Goal: Use online tool/utility

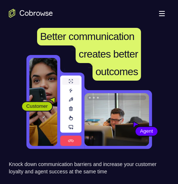
scroll to position [28, 0]
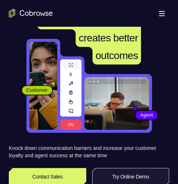
click at [131, 173] on link "Try Online Demo" at bounding box center [130, 177] width 77 height 18
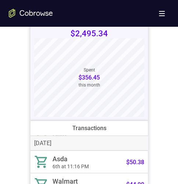
scroll to position [256, 0]
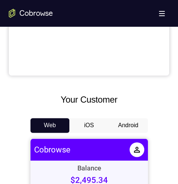
click at [117, 127] on button "Android" at bounding box center [127, 125] width 39 height 15
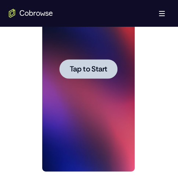
scroll to position [0, 0]
click at [105, 74] on div at bounding box center [88, 68] width 58 height 19
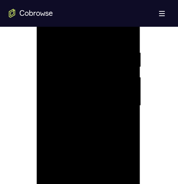
scroll to position [439, 0]
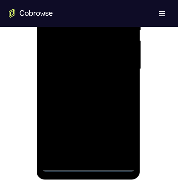
click at [87, 163] on div at bounding box center [88, 68] width 92 height 205
click at [87, 167] on div at bounding box center [88, 68] width 92 height 205
click at [90, 164] on div at bounding box center [88, 68] width 92 height 205
click at [87, 166] on div at bounding box center [88, 68] width 92 height 205
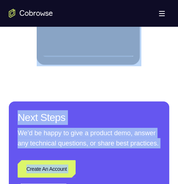
scroll to position [994, 0]
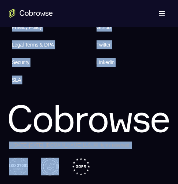
drag, startPoint x: 149, startPoint y: 156, endPoint x: 190, endPoint y: 267, distance: 118.2
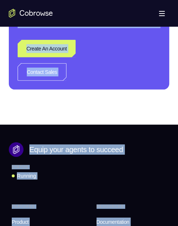
scroll to position [392, 0]
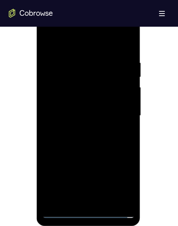
click at [122, 179] on div at bounding box center [88, 115] width 92 height 205
click at [78, 42] on div at bounding box center [88, 115] width 92 height 205
drag, startPoint x: 79, startPoint y: 42, endPoint x: 79, endPoint y: 79, distance: 36.6
click at [79, 42] on div at bounding box center [88, 115] width 92 height 205
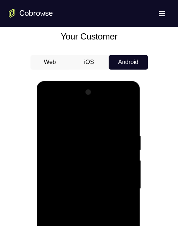
click at [124, 182] on div at bounding box center [88, 188] width 92 height 205
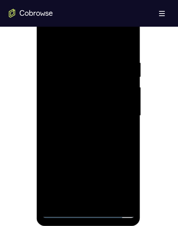
click at [80, 115] on div at bounding box center [88, 115] width 92 height 205
click at [82, 116] on div at bounding box center [88, 115] width 92 height 205
click at [77, 115] on div at bounding box center [88, 115] width 92 height 205
click at [79, 129] on div at bounding box center [88, 115] width 92 height 205
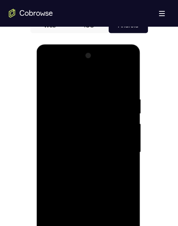
click at [86, 144] on div at bounding box center [88, 152] width 92 height 205
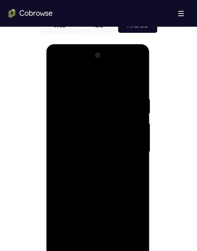
drag, startPoint x: 83, startPoint y: 137, endPoint x: 80, endPoint y: 135, distance: 3.9
click at [83, 137] on div at bounding box center [98, 152] width 92 height 205
click at [134, 135] on div at bounding box center [98, 152] width 92 height 205
click at [134, 138] on div at bounding box center [98, 152] width 92 height 205
click at [135, 134] on div at bounding box center [98, 152] width 92 height 205
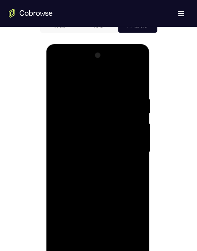
drag, startPoint x: 135, startPoint y: 134, endPoint x: 197, endPoint y: 179, distance: 76.9
click at [135, 134] on div at bounding box center [98, 152] width 92 height 205
click at [106, 149] on div at bounding box center [98, 152] width 92 height 205
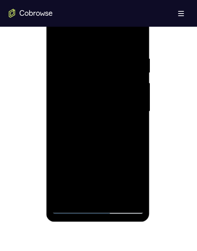
click at [111, 137] on div at bounding box center [98, 111] width 92 height 205
click at [93, 137] on div at bounding box center [98, 111] width 92 height 205
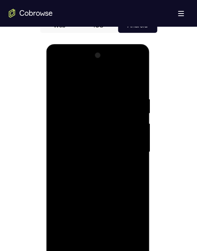
click at [115, 183] on div at bounding box center [98, 152] width 92 height 205
click at [88, 183] on div at bounding box center [98, 152] width 92 height 205
click at [96, 183] on div at bounding box center [98, 152] width 92 height 205
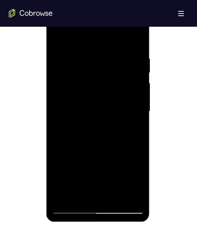
click at [92, 183] on div at bounding box center [98, 111] width 92 height 205
click at [132, 128] on div at bounding box center [98, 111] width 92 height 205
click at [59, 38] on div at bounding box center [98, 111] width 92 height 205
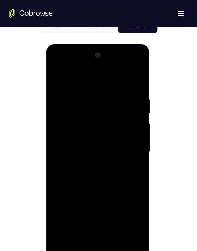
click at [89, 178] on div at bounding box center [98, 152] width 92 height 205
click at [68, 78] on div at bounding box center [98, 152] width 92 height 205
click at [65, 183] on div at bounding box center [98, 152] width 92 height 205
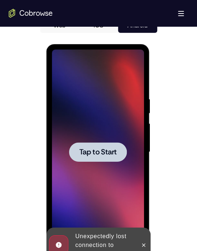
scroll to position [396, 0]
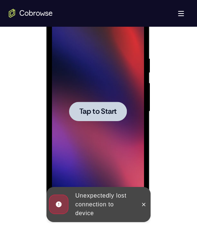
click at [102, 109] on span "Tap to Start" at bounding box center [97, 111] width 37 height 7
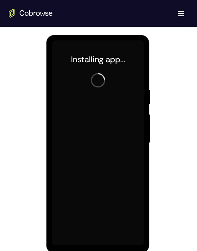
scroll to position [356, 0]
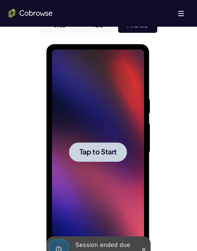
click at [108, 161] on div at bounding box center [98, 151] width 58 height 19
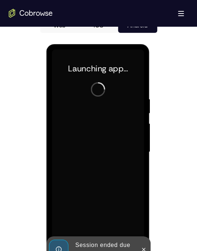
scroll to position [518, 0]
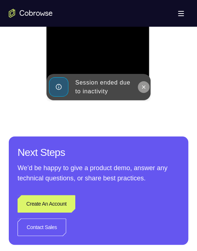
click at [148, 87] on button at bounding box center [144, 87] width 12 height 12
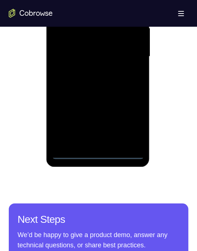
scroll to position [437, 0]
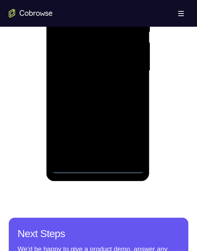
click at [97, 170] on div at bounding box center [98, 71] width 92 height 205
click at [126, 167] on div at bounding box center [98, 71] width 92 height 205
click at [94, 167] on div at bounding box center [98, 71] width 92 height 205
click at [127, 134] on div at bounding box center [98, 71] width 92 height 205
click at [128, 107] on div at bounding box center [98, 71] width 92 height 205
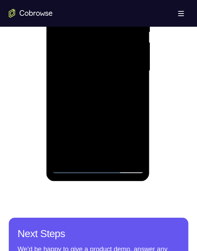
click at [141, 0] on div at bounding box center [98, 71] width 92 height 205
click at [138, 0] on div at bounding box center [98, 71] width 92 height 205
click at [126, 67] on div at bounding box center [98, 71] width 92 height 205
click at [90, 157] on div at bounding box center [98, 71] width 92 height 205
click at [98, 61] on div at bounding box center [98, 71] width 92 height 205
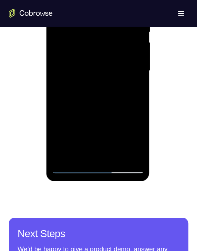
click at [108, 54] on div at bounding box center [98, 71] width 92 height 205
drag, startPoint x: 70, startPoint y: 52, endPoint x: 90, endPoint y: -7, distance: 61.8
click at [70, 52] on div at bounding box center [98, 71] width 92 height 205
drag, startPoint x: 73, startPoint y: 53, endPoint x: 86, endPoint y: 55, distance: 13.3
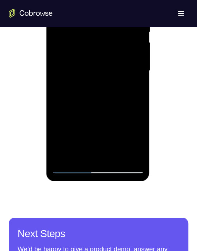
click at [75, 53] on div at bounding box center [98, 71] width 92 height 205
click at [87, 57] on div at bounding box center [98, 71] width 92 height 205
click at [109, 72] on div at bounding box center [98, 71] width 92 height 205
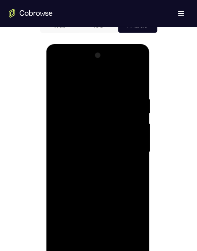
click at [112, 180] on div at bounding box center [98, 152] width 92 height 205
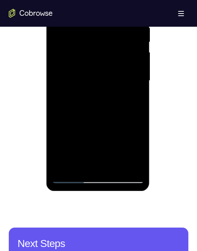
scroll to position [315, 0]
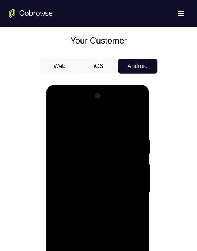
click at [113, 135] on div at bounding box center [98, 192] width 92 height 205
click at [177, 156] on div at bounding box center [99, 191] width 180 height 225
click at [98, 119] on div at bounding box center [98, 192] width 92 height 205
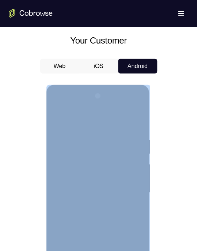
click at [53, 135] on div at bounding box center [98, 194] width 104 height 218
drag, startPoint x: 129, startPoint y: 129, endPoint x: 134, endPoint y: 121, distance: 9.0
click at [130, 129] on div at bounding box center [98, 192] width 92 height 205
click at [105, 178] on div at bounding box center [98, 192] width 92 height 205
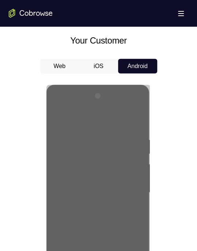
click at [169, 123] on div at bounding box center [99, 191] width 180 height 225
drag, startPoint x: 166, startPoint y: 122, endPoint x: 151, endPoint y: 120, distance: 15.1
click at [166, 127] on div at bounding box center [99, 191] width 180 height 225
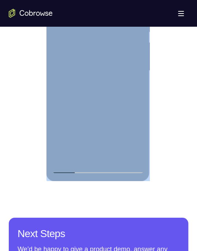
click at [69, 169] on div at bounding box center [98, 71] width 92 height 205
click at [132, 0] on div at bounding box center [98, 71] width 92 height 205
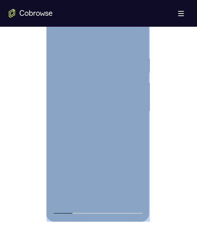
click at [118, 183] on div at bounding box center [98, 111] width 92 height 205
click at [110, 153] on div at bounding box center [98, 111] width 92 height 205
click at [102, 90] on div at bounding box center [98, 111] width 92 height 205
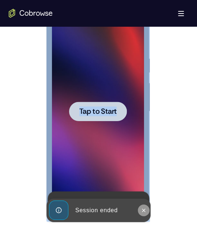
click at [143, 183] on icon at bounding box center [143, 210] width 3 height 3
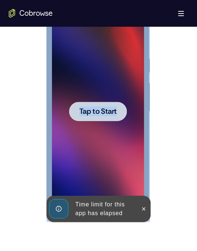
click at [141, 183] on icon at bounding box center [144, 209] width 6 height 6
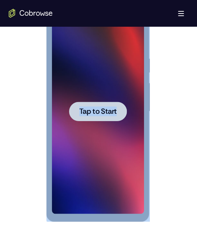
click at [111, 108] on span "Tap to Start" at bounding box center [97, 111] width 37 height 7
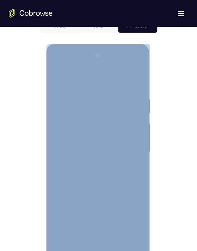
scroll to position [437, 0]
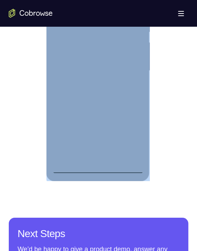
click at [97, 165] on div at bounding box center [98, 71] width 92 height 205
click at [93, 164] on div at bounding box center [98, 71] width 92 height 205
click at [98, 168] on div at bounding box center [98, 71] width 92 height 205
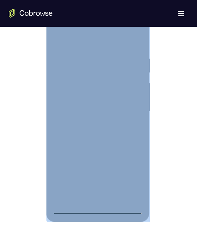
click at [98, 183] on div at bounding box center [98, 111] width 92 height 205
click at [132, 180] on div at bounding box center [98, 111] width 92 height 205
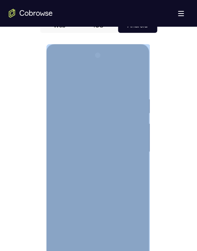
click at [135, 64] on div at bounding box center [98, 152] width 92 height 205
click at [106, 110] on div at bounding box center [98, 152] width 92 height 205
click at [74, 82] on div at bounding box center [98, 152] width 92 height 205
click at [125, 150] on div at bounding box center [98, 152] width 92 height 205
click at [89, 167] on div at bounding box center [98, 152] width 92 height 205
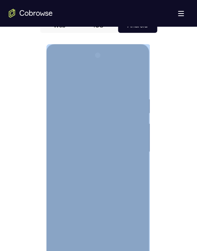
click at [98, 143] on div at bounding box center [98, 152] width 92 height 205
click at [56, 172] on div at bounding box center [98, 152] width 92 height 205
click at [110, 183] on div at bounding box center [98, 152] width 92 height 205
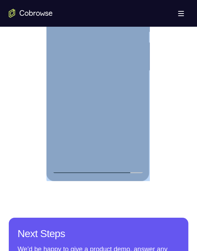
click at [81, 60] on div at bounding box center [98, 71] width 92 height 205
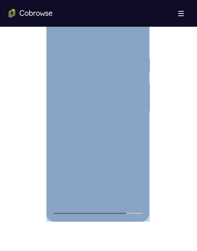
click at [129, 92] on div at bounding box center [98, 111] width 92 height 205
click at [127, 112] on div at bounding box center [98, 111] width 92 height 205
click at [99, 141] on div at bounding box center [98, 111] width 92 height 205
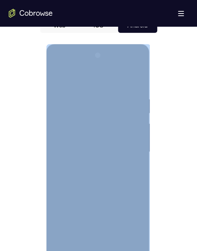
click at [137, 183] on div at bounding box center [98, 152] width 92 height 205
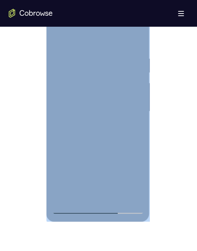
click at [137, 145] on div at bounding box center [98, 111] width 92 height 205
drag, startPoint x: 137, startPoint y: 142, endPoint x: 136, endPoint y: 146, distance: 3.7
click at [137, 143] on div at bounding box center [98, 111] width 92 height 205
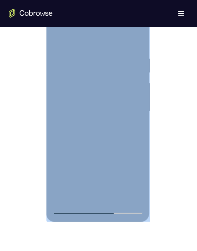
click at [117, 183] on div at bounding box center [98, 111] width 92 height 205
click at [110, 151] on div at bounding box center [98, 111] width 92 height 205
click at [97, 92] on div at bounding box center [98, 111] width 92 height 205
drag, startPoint x: 96, startPoint y: 196, endPoint x: 246, endPoint y: 49, distance: 209.9
click at [96, 183] on div at bounding box center [98, 111] width 92 height 205
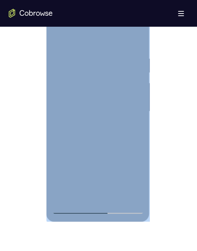
click at [135, 127] on div at bounding box center [98, 111] width 92 height 205
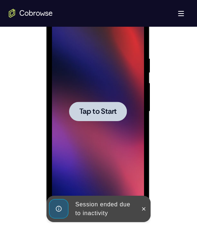
click at [111, 183] on div "Session ended due to inactivity" at bounding box center [104, 208] width 64 height 23
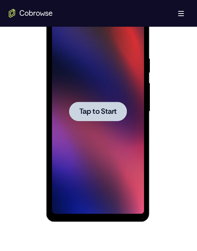
click at [111, 108] on span "Tap to Start" at bounding box center [97, 111] width 37 height 7
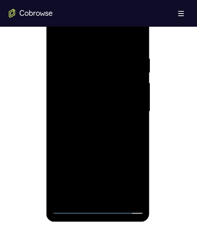
click at [122, 183] on div at bounding box center [98, 111] width 92 height 205
click at [100, 183] on div at bounding box center [98, 111] width 92 height 205
click at [97, 183] on div at bounding box center [98, 111] width 92 height 205
click at [126, 173] on div at bounding box center [98, 111] width 92 height 205
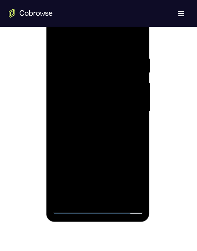
scroll to position [275, 0]
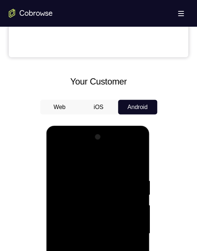
click at [123, 165] on div at bounding box center [98, 233] width 92 height 205
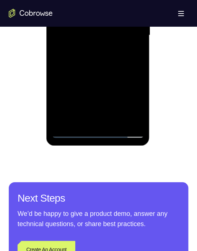
scroll to position [356, 0]
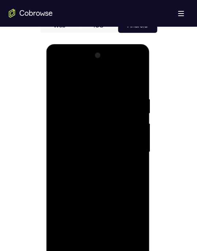
click at [133, 149] on div at bounding box center [98, 152] width 92 height 205
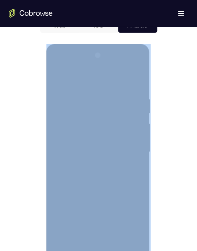
click at [0, 73] on html "Open main menu Go back Powerful, Flexible and Trustworthy. Avoid all extra fric…" at bounding box center [98, 230] width 197 height 1172
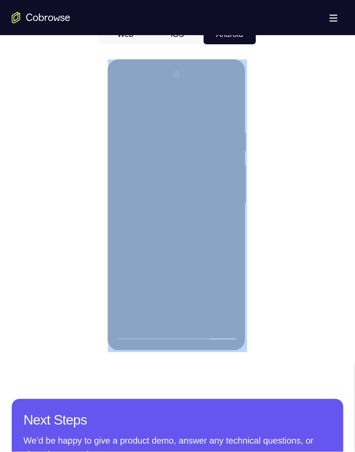
scroll to position [114, 0]
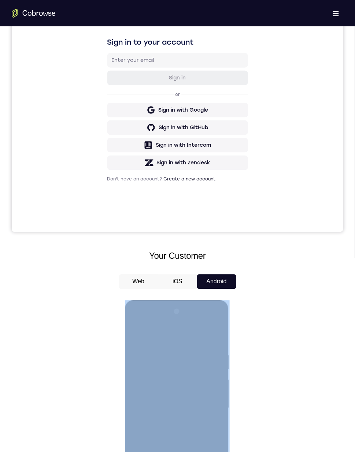
click at [177, 183] on div at bounding box center [177, 407] width 331 height 225
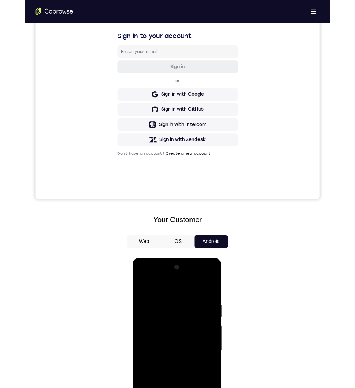
scroll to position [187, 0]
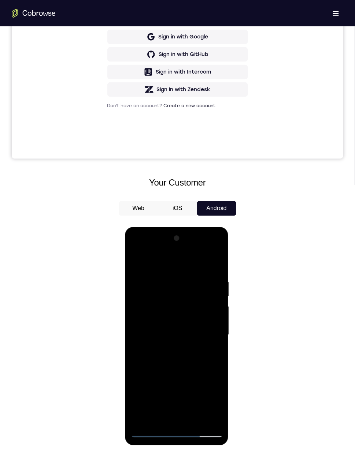
click at [166, 183] on div at bounding box center [176, 334] width 92 height 205
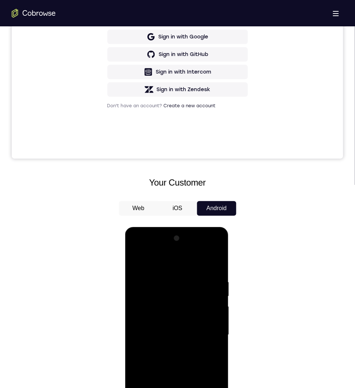
click at [177, 183] on div at bounding box center [177, 334] width 331 height 225
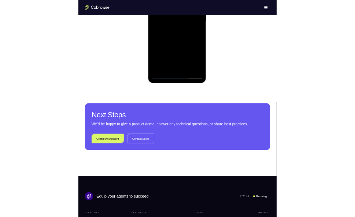
scroll to position [640, 0]
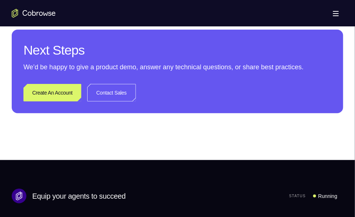
drag, startPoint x: 253, startPoint y: 49, endPoint x: 262, endPoint y: 113, distance: 65.1
click at [177, 113] on div "Next Steps We’d be happy to give a product demo, answer any technical questions…" at bounding box center [177, 71] width 331 height 83
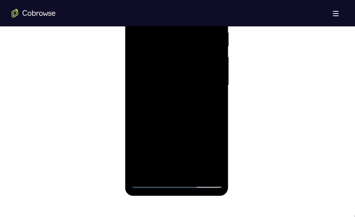
drag, startPoint x: 358, startPoint y: 135, endPoint x: 50, endPoint y: 101, distance: 309.3
click at [175, 76] on div at bounding box center [176, 85] width 92 height 205
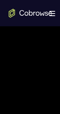
scroll to position [464, 0]
drag, startPoint x: 14, startPoint y: 30, endPoint x: 58, endPoint y: 46, distance: 46.8
click at [83, 23] on html "Online web based iOS Simulators and Android Emulators. Run iPhone, iPad, Mobile…" at bounding box center [30, 85] width 104 height 220
drag, startPoint x: 21, startPoint y: 100, endPoint x: 47, endPoint y: 90, distance: 27.5
click at [83, 40] on html "Online web based iOS Simulators and Android Emulators. Run iPhone, iPad, Mobile…" at bounding box center [30, 85] width 104 height 220
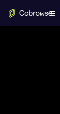
drag, startPoint x: 0, startPoint y: 36, endPoint x: 42, endPoint y: 26, distance: 43.2
click at [0, 53] on html "Online web based iOS Simulators and Android Emulators. Run iPhone, iPad, Mobile…" at bounding box center [30, 85] width 104 height 220
drag, startPoint x: 1, startPoint y: 31, endPoint x: 3, endPoint y: 27, distance: 3.8
click at [0, 62] on html "Online web based iOS Simulators and Android Emulators. Run iPhone, iPad, Mobile…" at bounding box center [30, 85] width 104 height 220
click at [30, 49] on div at bounding box center [30, 83] width 92 height 205
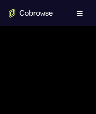
scroll to position [446, 0]
click at [41, 46] on div at bounding box center [47, 62] width 92 height 205
click at [84, 47] on div at bounding box center [47, 62] width 92 height 205
click at [38, 61] on div at bounding box center [47, 62] width 92 height 205
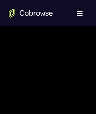
scroll to position [609, 0]
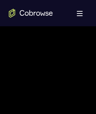
click at [64, 149] on div at bounding box center [47, 63] width 92 height 205
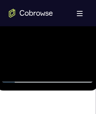
scroll to position [501, 0]
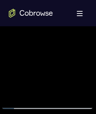
click at [54, 45] on div at bounding box center [47, 7] width 92 height 205
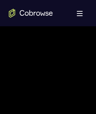
click at [56, 45] on div at bounding box center [47, 62] width 92 height 205
click at [34, 144] on div at bounding box center [47, 62] width 92 height 205
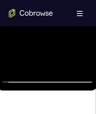
drag, startPoint x: 44, startPoint y: -8, endPoint x: 92, endPoint y: -94, distance: 98.9
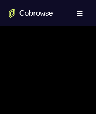
click at [85, 73] on div at bounding box center [47, 62] width 92 height 205
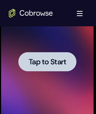
scroll to position [463, 0]
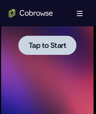
click at [53, 52] on div at bounding box center [48, 45] width 58 height 19
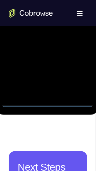
scroll to position [473, 0]
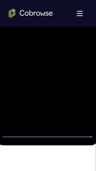
click at [49, 131] on div at bounding box center [47, 35] width 92 height 205
click at [77, 102] on div at bounding box center [47, 35] width 92 height 205
click at [85, 0] on div at bounding box center [47, 35] width 92 height 205
click at [22, 0] on div at bounding box center [47, 35] width 92 height 205
click at [31, 0] on div at bounding box center [47, 35] width 92 height 205
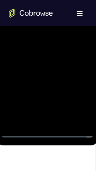
click at [78, 35] on div at bounding box center [47, 35] width 92 height 205
click at [53, 38] on div at bounding box center [47, 35] width 92 height 205
click at [38, 49] on div at bounding box center [47, 35] width 92 height 205
click at [46, 26] on div at bounding box center [47, 35] width 92 height 205
click at [60, 18] on div at bounding box center [47, 35] width 92 height 205
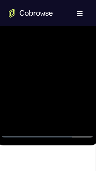
click at [41, 34] on div at bounding box center [47, 35] width 92 height 205
click at [49, 51] on div at bounding box center [47, 35] width 92 height 205
click at [81, 0] on div at bounding box center [47, 35] width 92 height 205
click at [85, 0] on div at bounding box center [47, 35] width 92 height 205
click at [66, 120] on div at bounding box center [47, 35] width 92 height 205
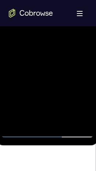
click at [48, 74] on div at bounding box center [47, 35] width 92 height 205
click at [48, 11] on div at bounding box center [47, 35] width 92 height 205
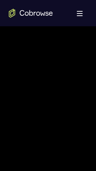
scroll to position [513, 0]
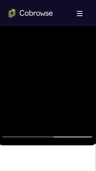
click at [81, 56] on div at bounding box center [47, 35] width 92 height 205
click at [2, 0] on div at bounding box center [47, 35] width 92 height 205
drag, startPoint x: 93, startPoint y: 19, endPoint x: 84, endPoint y: 39, distance: 21.8
click at [91, 37] on div at bounding box center [47, 35] width 92 height 205
click at [59, 112] on div at bounding box center [47, 35] width 92 height 205
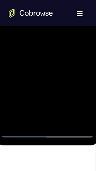
scroll to position [310, 0]
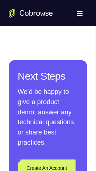
scroll to position [473, 0]
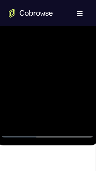
click at [41, 114] on div at bounding box center [47, 35] width 92 height 205
click at [23, 53] on div at bounding box center [47, 35] width 92 height 205
click at [82, 51] on div at bounding box center [47, 35] width 92 height 205
click at [5, 0] on div at bounding box center [47, 35] width 92 height 205
click at [7, 0] on div at bounding box center [47, 35] width 92 height 205
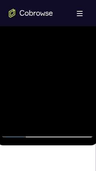
click at [34, 0] on div at bounding box center [47, 35] width 92 height 205
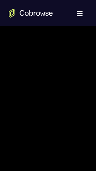
click at [44, 183] on div at bounding box center [47, 116] width 92 height 205
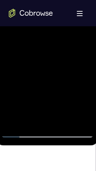
click at [87, 120] on div at bounding box center [47, 35] width 92 height 205
click at [18, 127] on div at bounding box center [47, 35] width 92 height 205
click at [23, 130] on div at bounding box center [47, 35] width 92 height 205
click at [64, 0] on div at bounding box center [47, 35] width 92 height 205
click at [61, 117] on div at bounding box center [47, 35] width 92 height 205
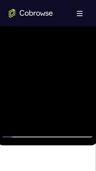
click at [82, 117] on div at bounding box center [47, 35] width 92 height 205
click at [83, 0] on div at bounding box center [47, 35] width 92 height 205
click at [58, 0] on div at bounding box center [47, 35] width 92 height 205
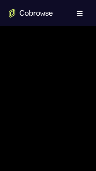
click at [86, 6] on div at bounding box center [47, 76] width 92 height 205
click at [83, 17] on div at bounding box center [47, 76] width 92 height 205
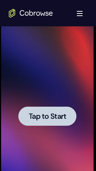
scroll to position [269, 0]
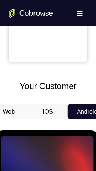
click at [50, 119] on button "iOS" at bounding box center [47, 112] width 39 height 15
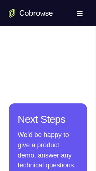
scroll to position [351, 0]
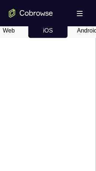
click at [90, 38] on button "Android" at bounding box center [86, 30] width 39 height 15
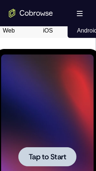
scroll to position [473, 0]
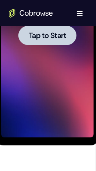
drag, startPoint x: 76, startPoint y: -11, endPoint x: 52, endPoint y: 41, distance: 57.3
click at [55, 42] on div at bounding box center [48, 35] width 58 height 19
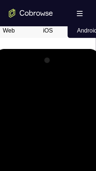
scroll to position [554, 0]
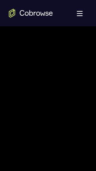
click at [55, 3] on div at bounding box center [47, 73] width 92 height 205
click at [82, 114] on div at bounding box center [47, 116] width 92 height 205
click at [37, 116] on div at bounding box center [47, 116] width 92 height 205
click at [35, 133] on div at bounding box center [47, 116] width 92 height 205
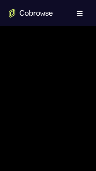
click at [40, 108] on div at bounding box center [47, 116] width 92 height 205
click at [26, 86] on div at bounding box center [47, 116] width 92 height 205
click at [20, 100] on div at bounding box center [47, 116] width 92 height 205
click at [51, 116] on div at bounding box center [47, 116] width 92 height 205
click at [79, 41] on div at bounding box center [47, 116] width 92 height 205
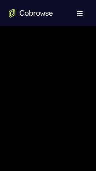
click at [86, 49] on div at bounding box center [47, 116] width 92 height 205
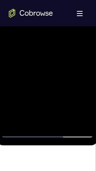
click at [67, 119] on div at bounding box center [47, 35] width 92 height 205
click at [45, 72] on div at bounding box center [47, 35] width 92 height 205
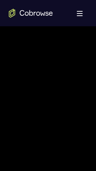
click at [46, 72] on div at bounding box center [47, 76] width 92 height 205
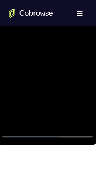
click at [34, 116] on div at bounding box center [47, 35] width 92 height 205
click at [82, 52] on div at bounding box center [47, 35] width 92 height 205
click at [39, 20] on div at bounding box center [47, 35] width 92 height 205
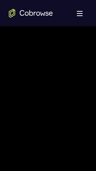
click at [48, 125] on div at bounding box center [47, 76] width 92 height 205
click at [46, 110] on div at bounding box center [47, 76] width 92 height 205
click at [76, 108] on div at bounding box center [47, 76] width 92 height 205
click at [81, 94] on div at bounding box center [47, 76] width 92 height 205
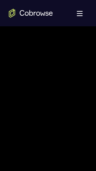
scroll to position [351, 0]
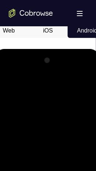
click at [5, 88] on div at bounding box center [47, 157] width 92 height 205
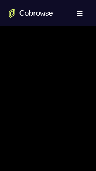
click at [22, 114] on div at bounding box center [47, 116] width 92 height 205
click at [41, 183] on div at bounding box center [47, 116] width 92 height 205
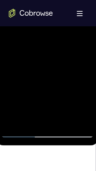
click at [83, 53] on div at bounding box center [47, 35] width 92 height 205
click at [8, 0] on div at bounding box center [47, 35] width 92 height 205
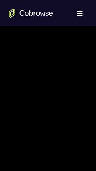
click at [45, 96] on div at bounding box center [47, 116] width 92 height 205
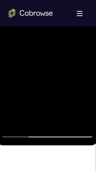
click at [54, 78] on div at bounding box center [47, 35] width 92 height 205
click at [75, 79] on div at bounding box center [47, 35] width 92 height 205
click at [83, 54] on div at bounding box center [47, 35] width 92 height 205
click at [29, 8] on div at bounding box center [47, 35] width 92 height 205
click at [48, 71] on div at bounding box center [47, 35] width 92 height 205
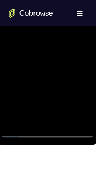
scroll to position [432, 0]
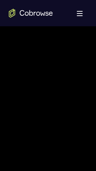
click at [29, 160] on div at bounding box center [47, 76] width 92 height 205
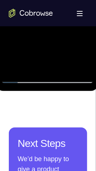
scroll to position [513, 0]
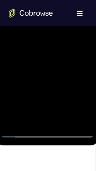
click at [5, 117] on div at bounding box center [47, 35] width 92 height 205
click at [86, 40] on div at bounding box center [47, 35] width 92 height 205
click at [46, 43] on div at bounding box center [47, 35] width 92 height 205
click at [20, 96] on div at bounding box center [47, 35] width 92 height 205
click at [38, 95] on div at bounding box center [47, 35] width 92 height 205
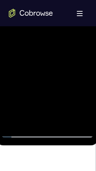
scroll to position [310, 0]
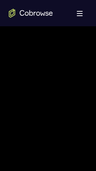
click at [31, 141] on div at bounding box center [47, 116] width 92 height 205
click at [32, 183] on div at bounding box center [47, 116] width 92 height 205
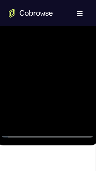
drag, startPoint x: 55, startPoint y: 93, endPoint x: 50, endPoint y: 92, distance: 5.2
click at [56, 93] on div at bounding box center [47, 35] width 92 height 205
click at [24, 82] on div at bounding box center [47, 35] width 92 height 205
click at [71, 81] on div at bounding box center [47, 35] width 92 height 205
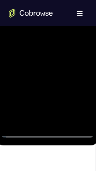
click at [83, 53] on div at bounding box center [47, 35] width 92 height 205
click at [22, 0] on div at bounding box center [47, 35] width 92 height 205
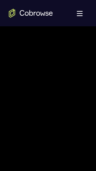
click at [17, 180] on div at bounding box center [47, 116] width 92 height 205
click at [89, 83] on div at bounding box center [47, 76] width 92 height 205
click at [90, 83] on div at bounding box center [47, 76] width 92 height 205
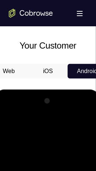
scroll to position [473, 0]
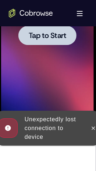
click at [52, 45] on div at bounding box center [47, 35] width 92 height 205
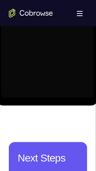
scroll to position [432, 0]
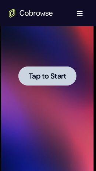
click at [41, 79] on span "Tap to Start" at bounding box center [47, 76] width 37 height 7
click at [39, 80] on span "Tap to Start" at bounding box center [47, 76] width 37 height 7
click at [48, 75] on span "Tap to Start" at bounding box center [47, 76] width 37 height 7
drag, startPoint x: 93, startPoint y: 22, endPoint x: 46, endPoint y: 74, distance: 70.0
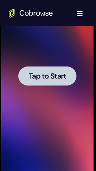
click at [46, 74] on span "Tap to Start" at bounding box center [47, 76] width 37 height 7
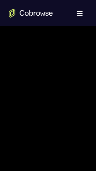
scroll to position [554, 0]
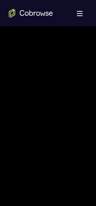
scroll to position [432, 0]
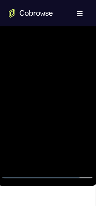
click at [51, 8] on div at bounding box center [47, 76] width 92 height 205
click at [82, 76] on div at bounding box center [47, 76] width 92 height 205
click at [41, 87] on div at bounding box center [47, 76] width 92 height 205
click at [53, 70] on div at bounding box center [47, 76] width 92 height 205
click at [52, 66] on div at bounding box center [47, 76] width 92 height 205
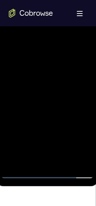
click at [44, 40] on div at bounding box center [47, 76] width 92 height 205
click at [29, 63] on div at bounding box center [47, 76] width 92 height 205
click at [29, 45] on div at bounding box center [47, 76] width 92 height 205
click at [34, 44] on div at bounding box center [47, 76] width 92 height 205
click at [4, 46] on div at bounding box center [47, 76] width 92 height 205
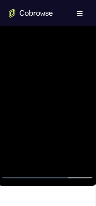
click at [28, 45] on div at bounding box center [47, 76] width 92 height 205
drag, startPoint x: 28, startPoint y: 44, endPoint x: 7, endPoint y: 42, distance: 21.6
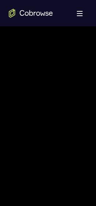
click at [36, 80] on div at bounding box center [47, 116] width 92 height 205
click at [28, 86] on div at bounding box center [47, 116] width 92 height 205
click at [11, 83] on div at bounding box center [47, 116] width 92 height 205
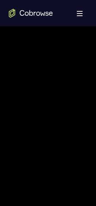
drag, startPoint x: 25, startPoint y: 91, endPoint x: 32, endPoint y: 90, distance: 7.3
click at [33, 91] on div at bounding box center [47, 116] width 92 height 205
drag, startPoint x: 29, startPoint y: 91, endPoint x: 37, endPoint y: 109, distance: 19.7
click at [37, 109] on div at bounding box center [47, 116] width 92 height 205
click at [21, 77] on div at bounding box center [47, 116] width 92 height 205
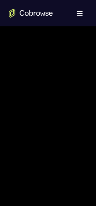
click at [53, 117] on div at bounding box center [47, 116] width 92 height 205
click at [45, 138] on div at bounding box center [47, 116] width 92 height 205
click at [57, 123] on div at bounding box center [47, 116] width 92 height 205
click at [29, 114] on div at bounding box center [47, 116] width 92 height 205
click at [84, 42] on div at bounding box center [47, 116] width 92 height 205
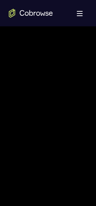
click at [87, 45] on div at bounding box center [47, 116] width 92 height 205
click at [66, 183] on div at bounding box center [47, 116] width 92 height 205
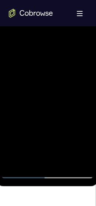
click at [58, 116] on div at bounding box center [47, 76] width 92 height 205
click at [63, 73] on div at bounding box center [47, 76] width 92 height 205
click at [30, 156] on div at bounding box center [47, 76] width 92 height 205
click at [82, 119] on div at bounding box center [47, 76] width 92 height 205
click at [38, 135] on div at bounding box center [47, 76] width 92 height 205
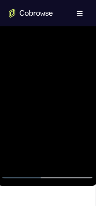
click at [38, 146] on div at bounding box center [47, 76] width 92 height 205
click at [82, 95] on div at bounding box center [47, 76] width 92 height 205
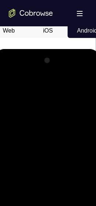
click at [10, 85] on div at bounding box center [47, 157] width 92 height 205
click at [41, 183] on div at bounding box center [47, 157] width 92 height 205
click at [4, 84] on div at bounding box center [47, 157] width 92 height 205
click at [34, 183] on div at bounding box center [47, 157] width 92 height 205
click at [1, 85] on div at bounding box center [47, 157] width 92 height 205
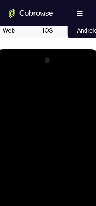
click at [10, 82] on div at bounding box center [47, 157] width 92 height 205
click at [68, 183] on div at bounding box center [47, 157] width 92 height 205
click at [44, 138] on div at bounding box center [47, 157] width 92 height 205
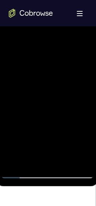
click at [25, 158] on div at bounding box center [47, 76] width 92 height 205
click at [82, 92] on div at bounding box center [47, 76] width 92 height 205
click at [8, 1] on div at bounding box center [47, 76] width 92 height 205
click at [35, 136] on div at bounding box center [47, 76] width 92 height 205
click at [25, 145] on div at bounding box center [47, 76] width 92 height 205
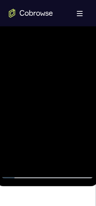
click at [36, 145] on div at bounding box center [47, 76] width 92 height 205
click at [32, 72] on div at bounding box center [47, 76] width 92 height 205
click at [29, 126] on div at bounding box center [47, 76] width 92 height 205
click at [58, 120] on div at bounding box center [47, 76] width 92 height 205
click at [90, 146] on div at bounding box center [47, 76] width 92 height 205
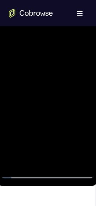
click at [5, 0] on div at bounding box center [47, 76] width 92 height 205
click at [10, 0] on div at bounding box center [47, 76] width 92 height 205
click at [10, 1] on div at bounding box center [47, 76] width 92 height 205
click at [38, 22] on div at bounding box center [47, 76] width 92 height 205
click at [36, 22] on div at bounding box center [47, 76] width 92 height 205
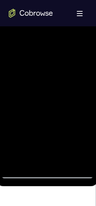
click at [35, 20] on div at bounding box center [47, 76] width 92 height 205
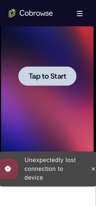
click at [67, 71] on div at bounding box center [48, 76] width 58 height 19
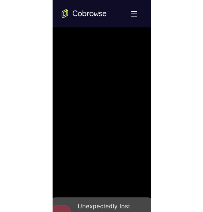
scroll to position [378, 0]
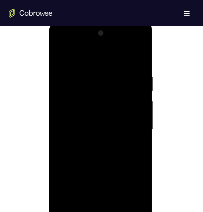
click at [99, 183] on div at bounding box center [101, 129] width 92 height 205
click at [136, 183] on div at bounding box center [101, 129] width 92 height 205
click at [118, 56] on div at bounding box center [101, 129] width 92 height 205
click at [134, 126] on div at bounding box center [101, 129] width 92 height 205
click at [96, 143] on div at bounding box center [101, 129] width 92 height 205
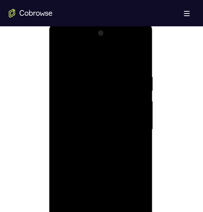
click at [101, 123] on div at bounding box center [101, 129] width 92 height 205
drag, startPoint x: 100, startPoint y: 114, endPoint x: 85, endPoint y: 110, distance: 15.6
click at [85, 109] on div at bounding box center [101, 129] width 92 height 205
click at [85, 112] on div at bounding box center [101, 129] width 92 height 205
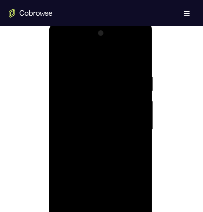
click at [85, 112] on div at bounding box center [101, 129] width 92 height 205
click at [98, 94] on div at bounding box center [101, 129] width 92 height 205
click at [99, 97] on div at bounding box center [101, 129] width 92 height 205
drag, startPoint x: 99, startPoint y: 97, endPoint x: 94, endPoint y: 97, distance: 4.4
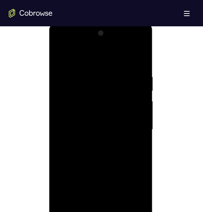
click at [95, 97] on div at bounding box center [101, 129] width 92 height 205
click at [56, 96] on div at bounding box center [101, 129] width 92 height 205
click at [61, 97] on div at bounding box center [101, 129] width 92 height 205
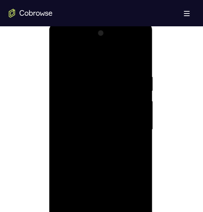
click at [61, 98] on div at bounding box center [101, 129] width 92 height 205
click at [62, 98] on div at bounding box center [101, 129] width 92 height 205
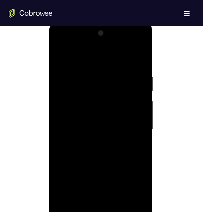
click at [81, 122] on div at bounding box center [101, 129] width 92 height 205
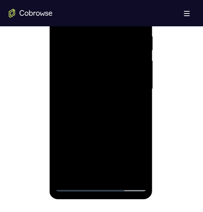
click at [75, 69] on div at bounding box center [101, 89] width 92 height 205
click at [108, 93] on div at bounding box center [101, 89] width 92 height 205
click at [92, 34] on div at bounding box center [101, 89] width 92 height 205
click at [95, 105] on div at bounding box center [101, 89] width 92 height 205
drag, startPoint x: 132, startPoint y: 16, endPoint x: 128, endPoint y: 19, distance: 4.7
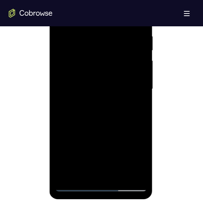
click at [130, 18] on div at bounding box center [101, 89] width 92 height 205
click at [91, 31] on div at bounding box center [101, 89] width 92 height 205
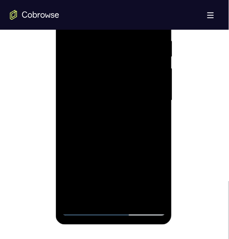
scroll to position [373, 0]
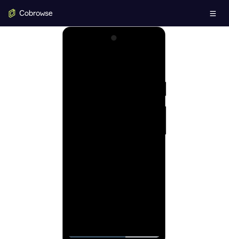
drag, startPoint x: 152, startPoint y: 60, endPoint x: 152, endPoint y: 64, distance: 3.7
click at [152, 62] on div at bounding box center [114, 134] width 92 height 205
click at [132, 183] on div at bounding box center [114, 134] width 92 height 205
click at [123, 174] on div at bounding box center [114, 134] width 92 height 205
click at [72, 63] on div at bounding box center [114, 134] width 92 height 205
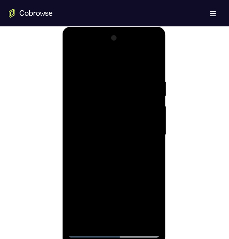
click at [153, 58] on div at bounding box center [114, 134] width 92 height 205
click at [125, 74] on div at bounding box center [114, 134] width 92 height 205
click at [125, 72] on div at bounding box center [114, 134] width 92 height 205
click at [124, 86] on div at bounding box center [114, 134] width 92 height 205
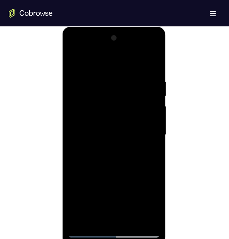
click at [123, 97] on div at bounding box center [114, 134] width 92 height 205
click at [125, 109] on div at bounding box center [114, 134] width 92 height 205
click at [72, 58] on div at bounding box center [114, 134] width 92 height 205
click at [74, 60] on div at bounding box center [114, 134] width 92 height 205
click at [131, 183] on div at bounding box center [114, 134] width 92 height 205
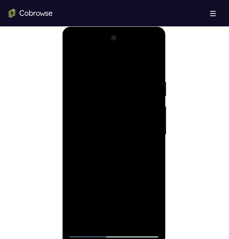
click at [79, 130] on div at bounding box center [114, 134] width 92 height 205
click at [87, 62] on div at bounding box center [114, 134] width 92 height 205
click at [84, 183] on div at bounding box center [114, 134] width 92 height 205
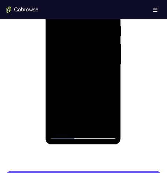
scroll to position [419, 0]
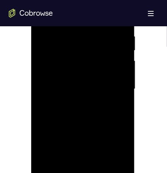
click at [122, 90] on div at bounding box center [82, 89] width 92 height 205
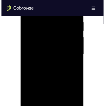
scroll to position [461, 0]
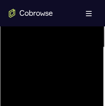
click at [93, 53] on div at bounding box center [51, 47] width 92 height 205
click at [91, 49] on div at bounding box center [51, 47] width 92 height 205
